Goal: Transaction & Acquisition: Obtain resource

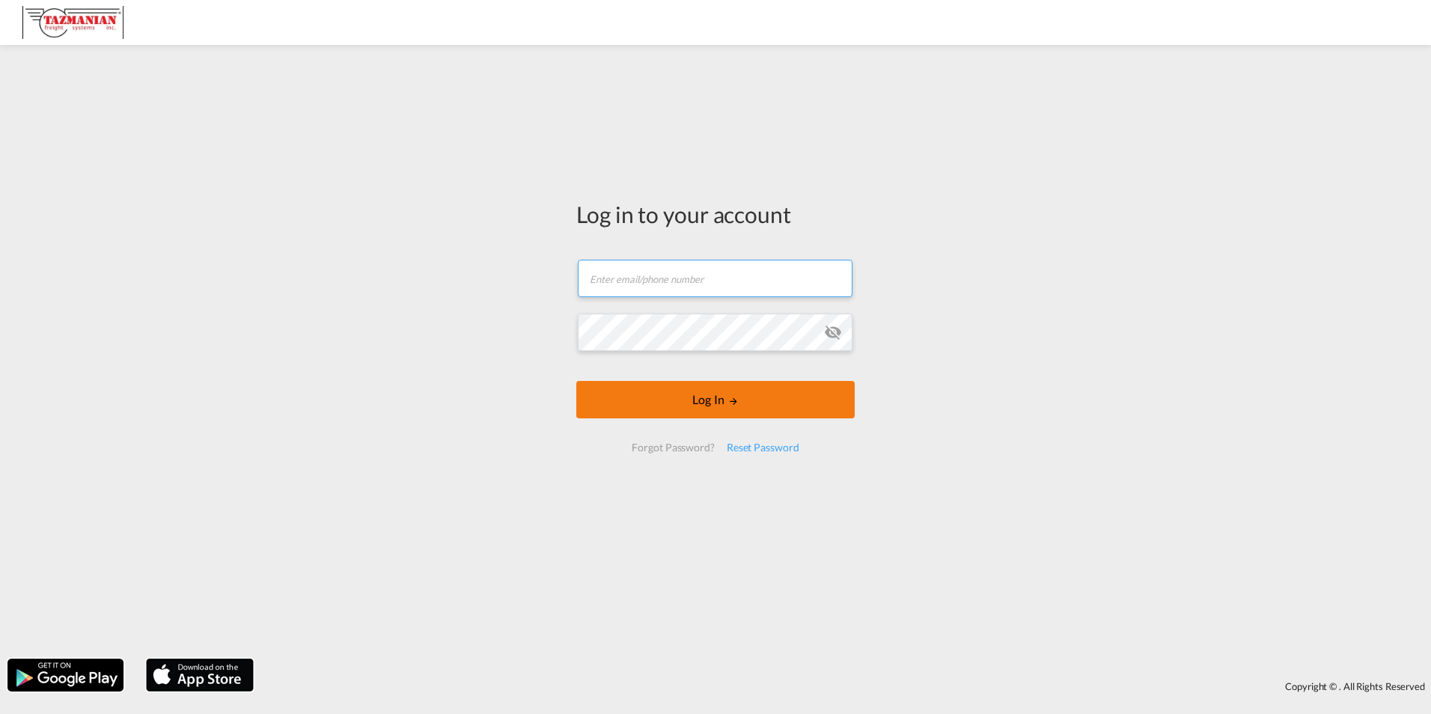
type input "[EMAIL_ADDRESS][DOMAIN_NAME]"
click at [669, 403] on button "Log In" at bounding box center [715, 399] width 278 height 37
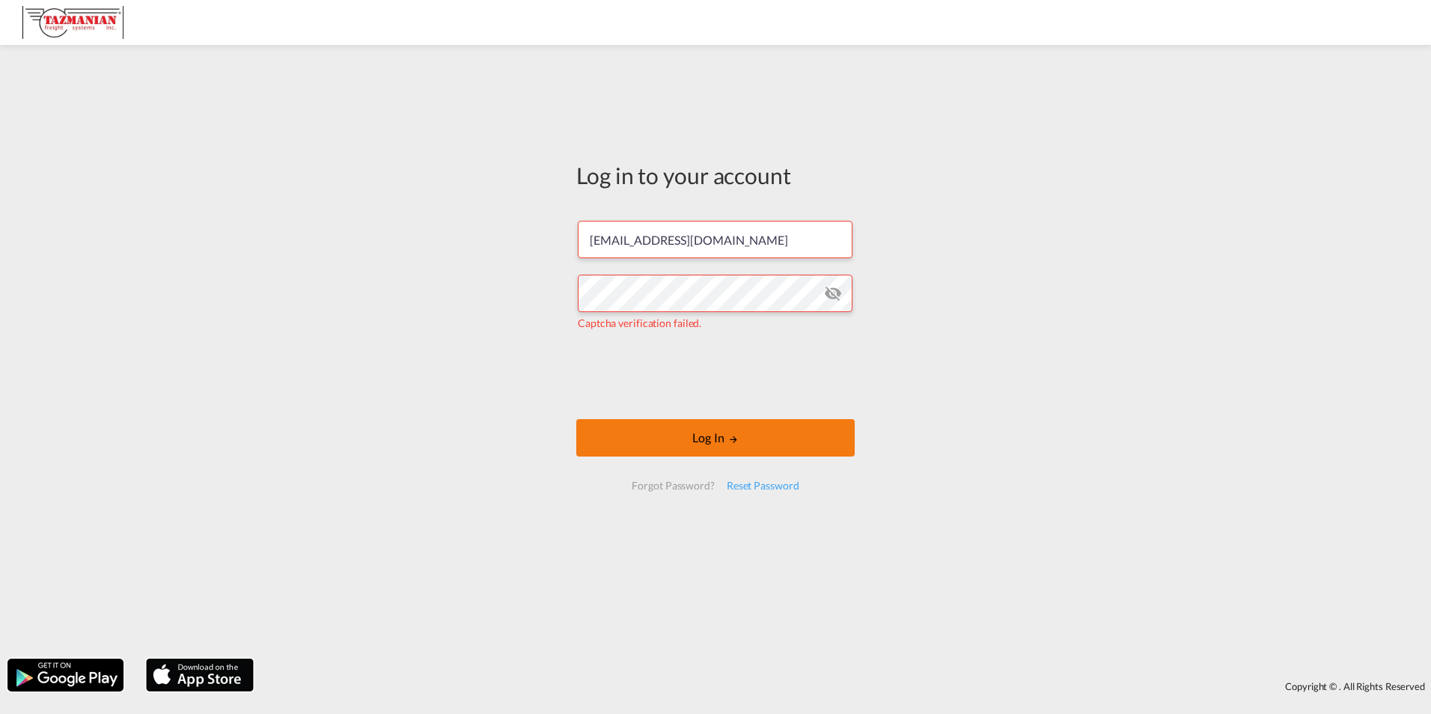
click at [621, 442] on button "Log In" at bounding box center [715, 437] width 278 height 37
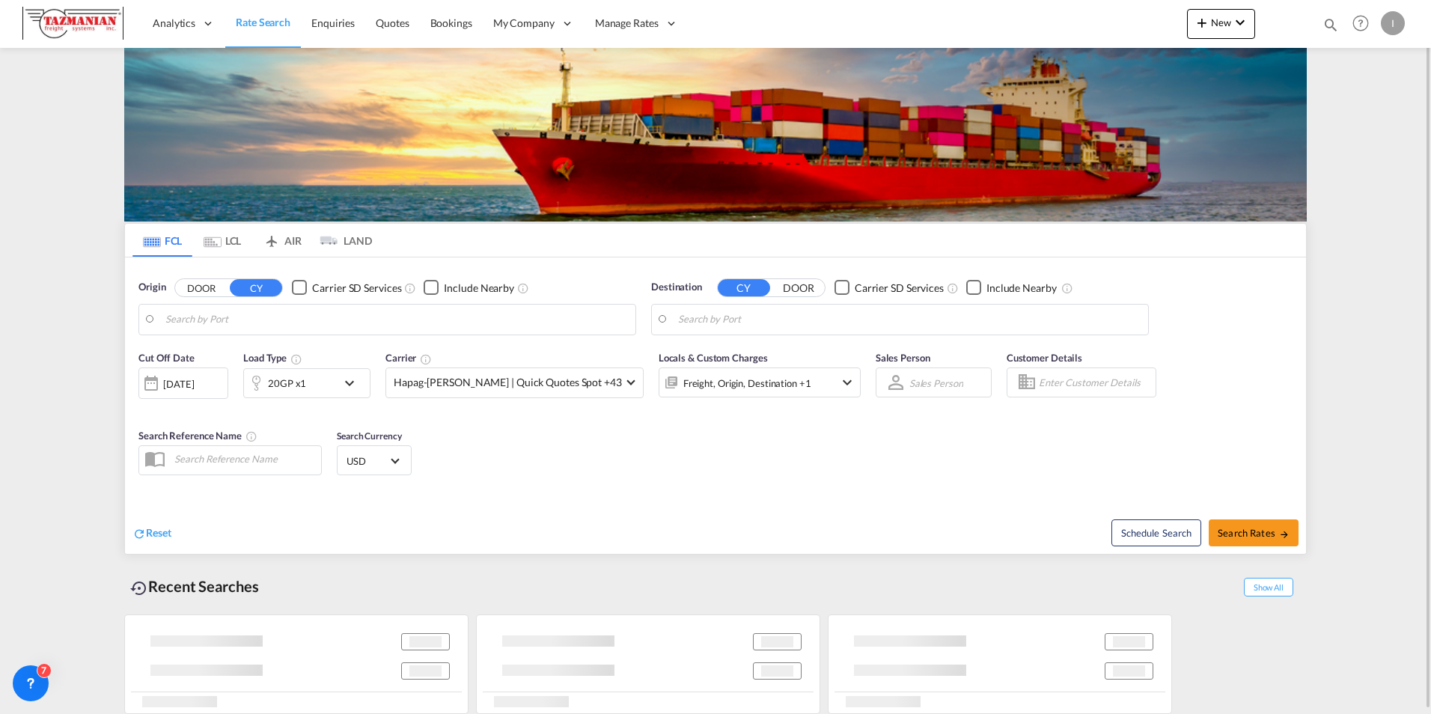
type input "[GEOGRAPHIC_DATA], [GEOGRAPHIC_DATA]"
type input "[GEOGRAPHIC_DATA], [GEOGRAPHIC_DATA], [GEOGRAPHIC_DATA]"
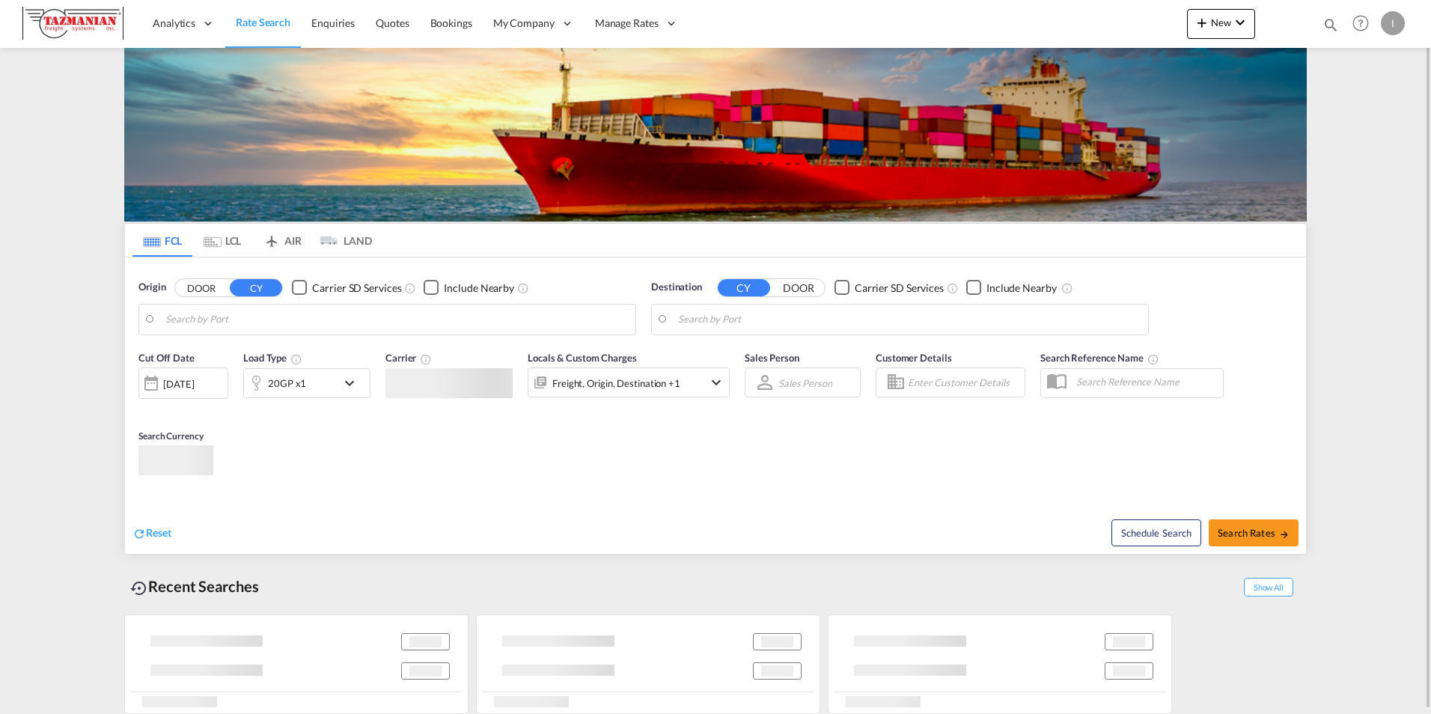
type input "[GEOGRAPHIC_DATA], [GEOGRAPHIC_DATA]"
type input "[GEOGRAPHIC_DATA], [GEOGRAPHIC_DATA], [GEOGRAPHIC_DATA]"
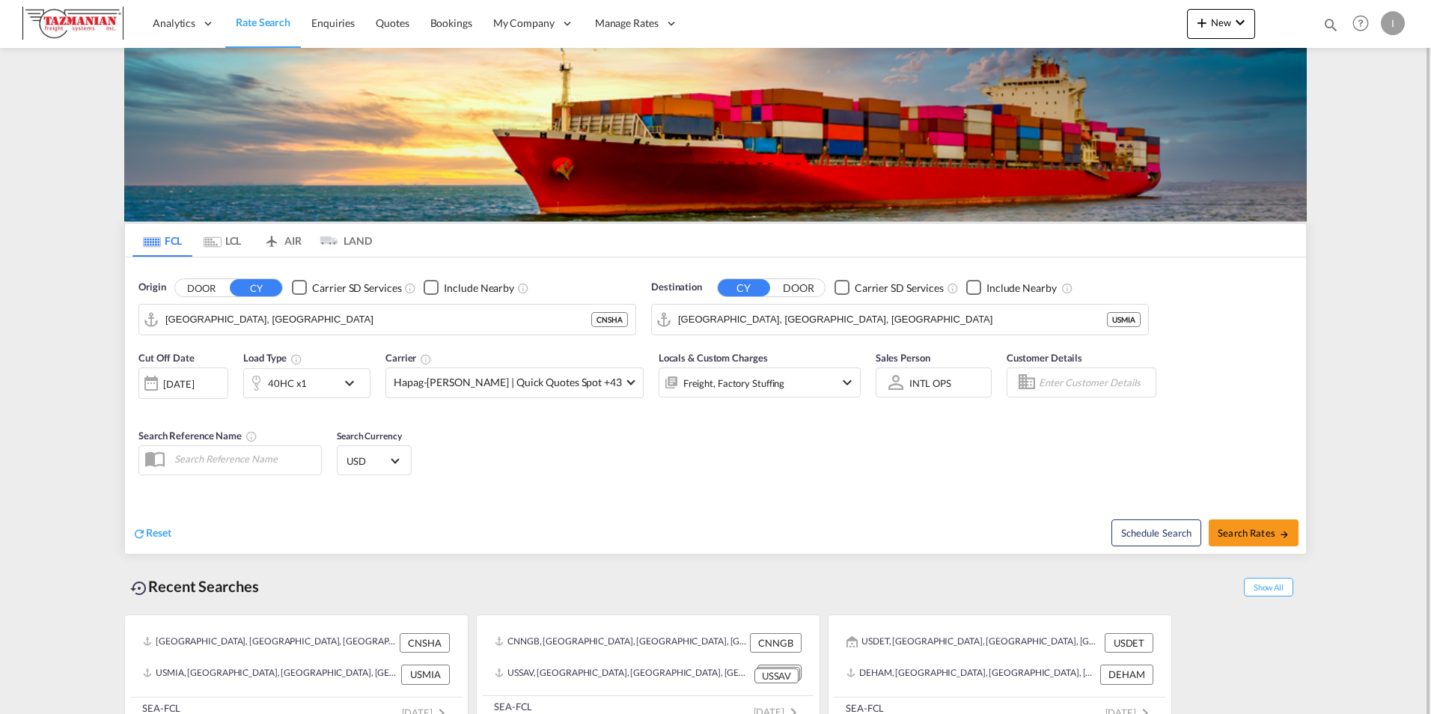
scroll to position [22, 0]
